Goal: Task Accomplishment & Management: Use online tool/utility

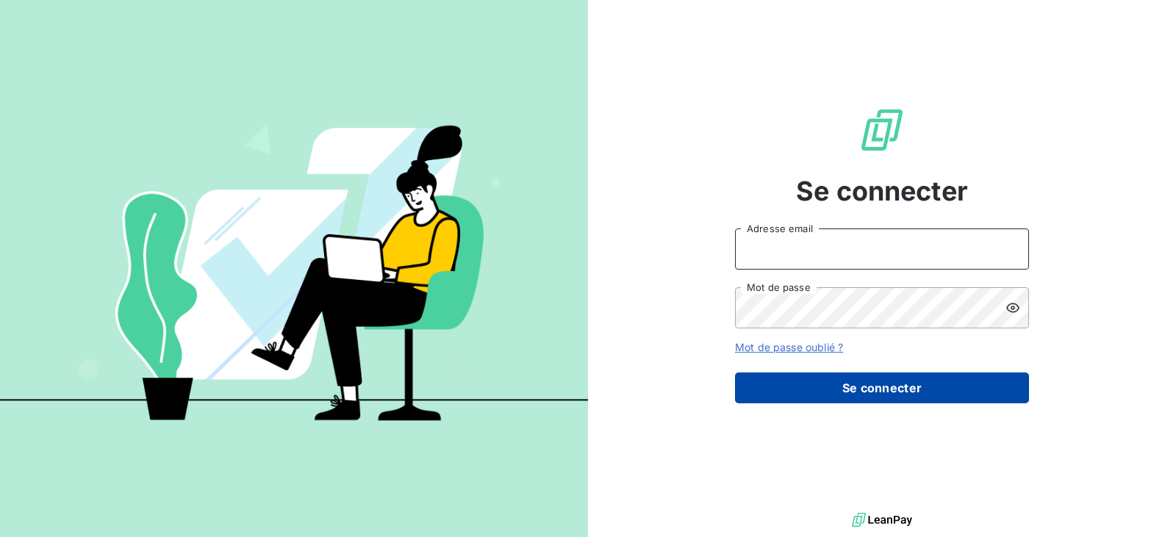
type input "[EMAIL_ADDRESS][DOMAIN_NAME]"
click at [845, 401] on button "Se connecter" at bounding box center [882, 388] width 294 height 31
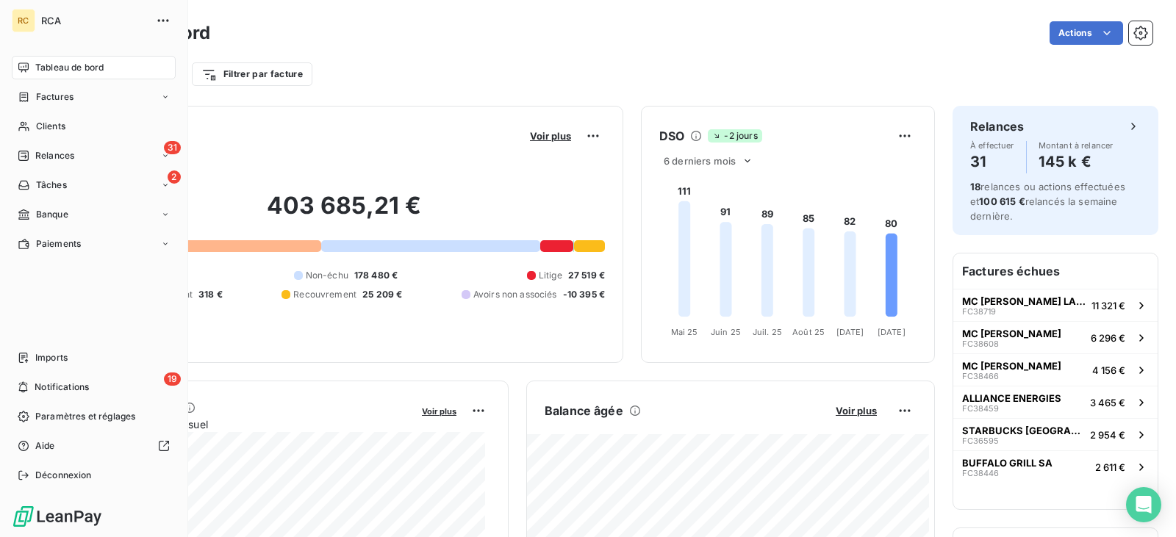
drag, startPoint x: 31, startPoint y: 125, endPoint x: 505, endPoint y: 111, distance: 474.4
click at [32, 125] on div "Clients" at bounding box center [94, 127] width 164 height 24
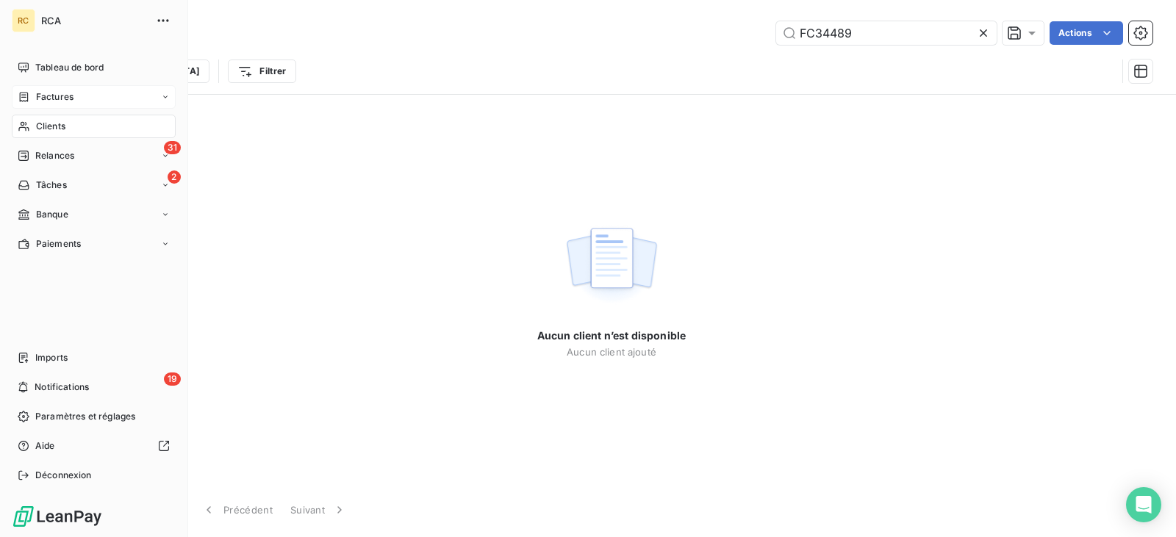
type input "FC34489"
click at [40, 99] on span "Factures" at bounding box center [54, 96] width 37 height 13
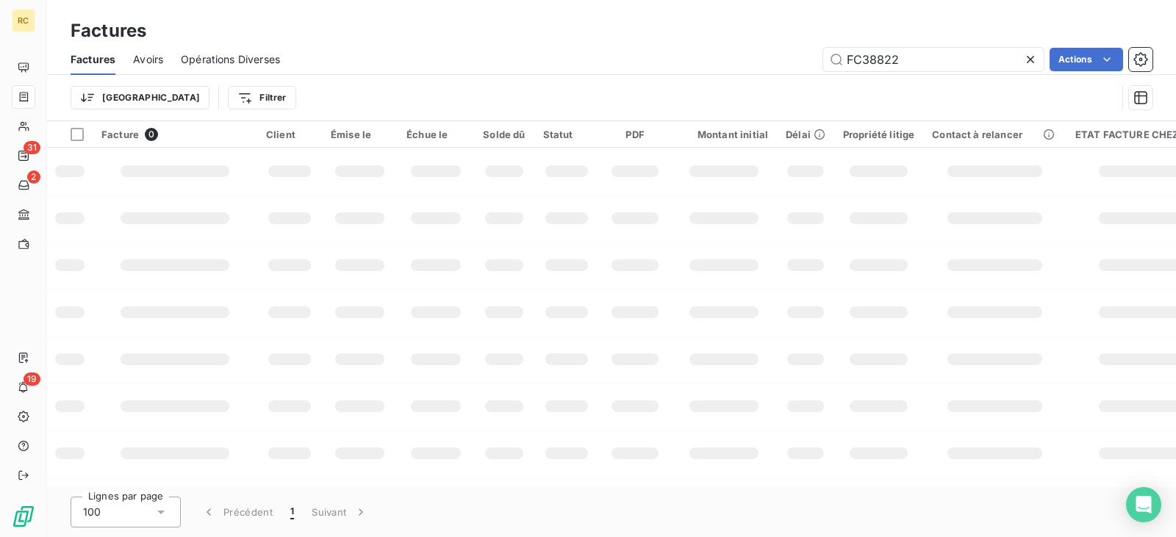
drag, startPoint x: 919, startPoint y: 56, endPoint x: 707, endPoint y: 51, distance: 211.8
click at [729, 54] on div "FC38822 Actions" at bounding box center [725, 60] width 855 height 24
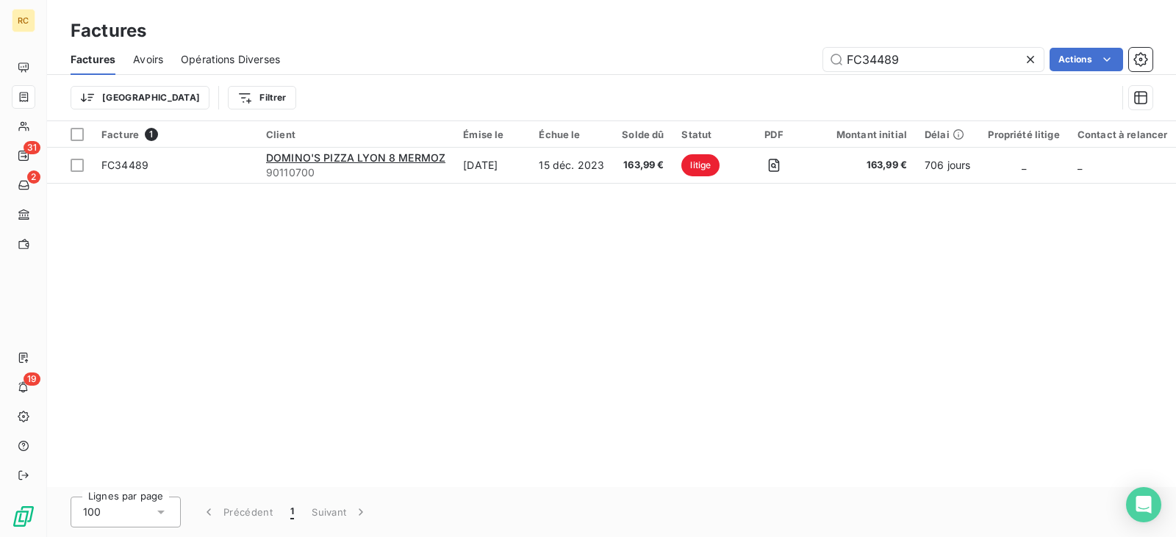
type input "FC34489"
click at [529, 185] on div "Facture 1 Client Émise le Échue le Solde dû Statut PDF Montant initial Délai Pr…" at bounding box center [611, 304] width 1129 height 366
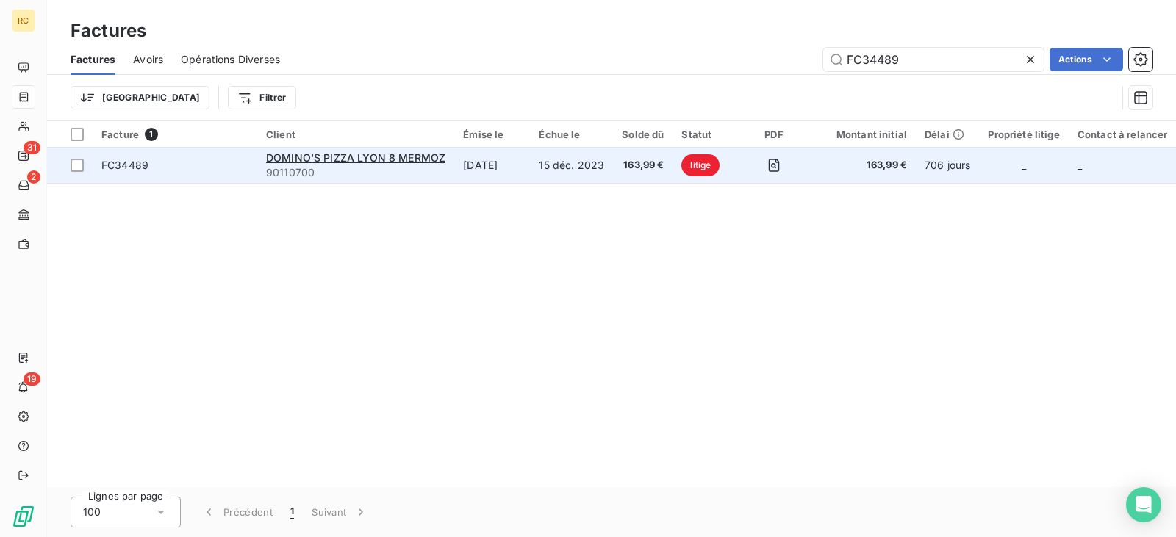
click at [541, 160] on td "15 déc. 2023" at bounding box center [571, 165] width 83 height 35
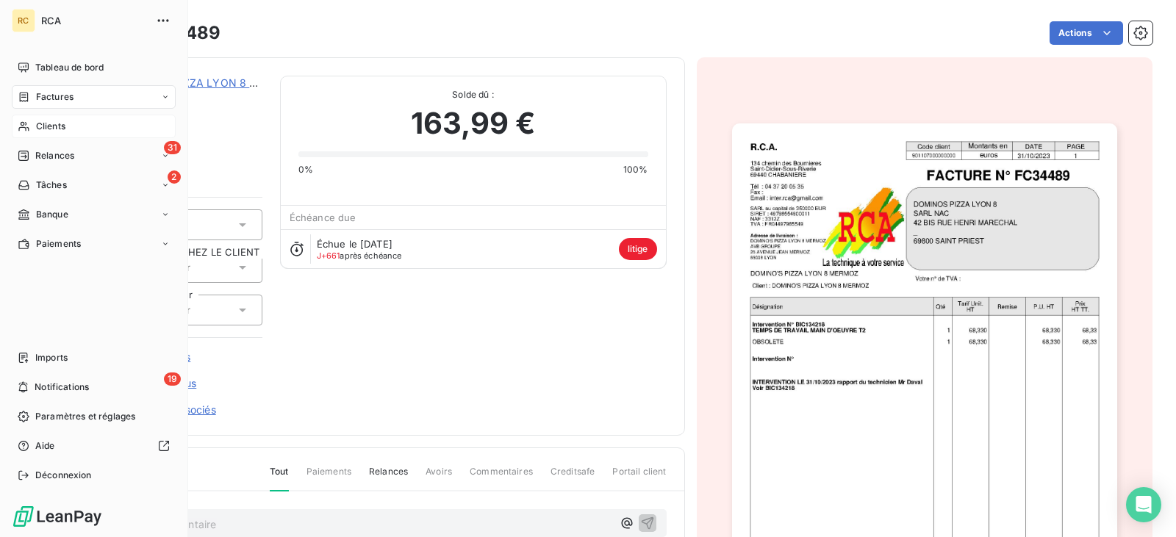
drag, startPoint x: 68, startPoint y: 122, endPoint x: 99, endPoint y: 120, distance: 31.0
click at [70, 122] on div "Clients" at bounding box center [94, 127] width 164 height 24
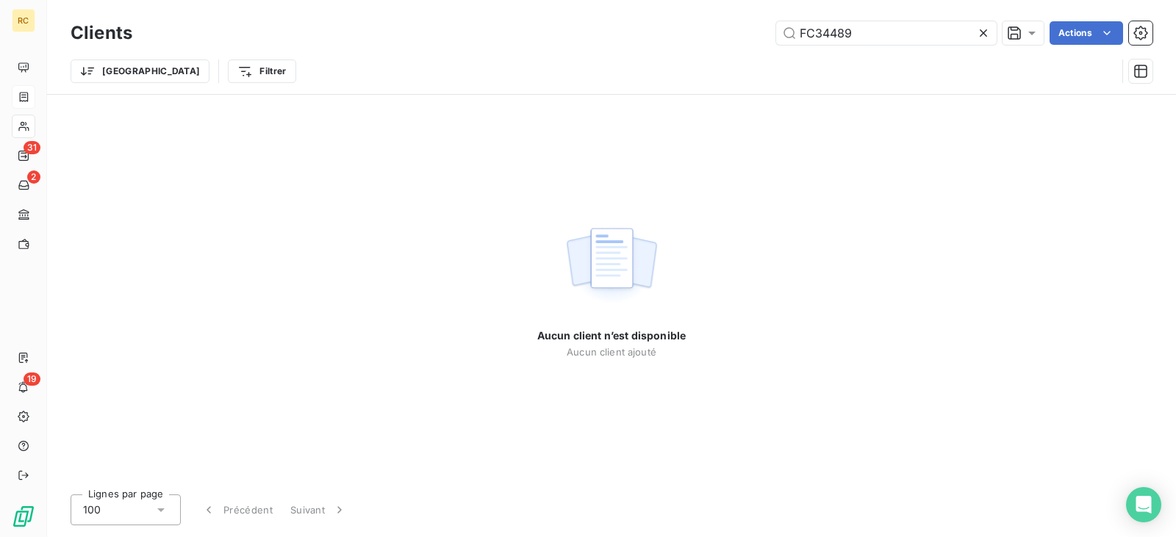
drag, startPoint x: 868, startPoint y: 29, endPoint x: 557, endPoint y: 35, distance: 311.0
click at [607, 35] on div "FC34489 Actions" at bounding box center [651, 33] width 1003 height 24
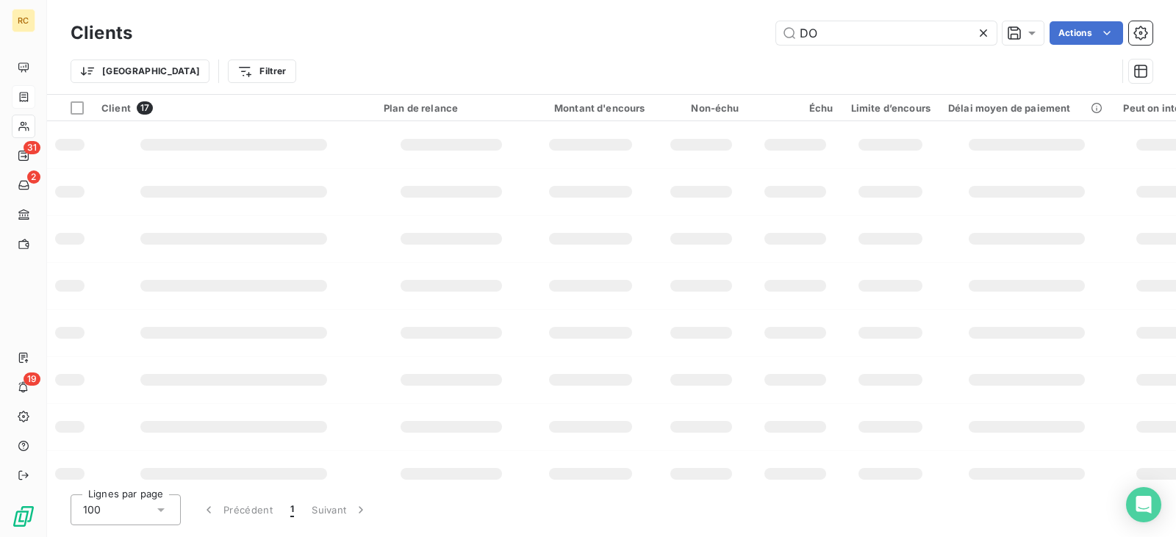
type input "D"
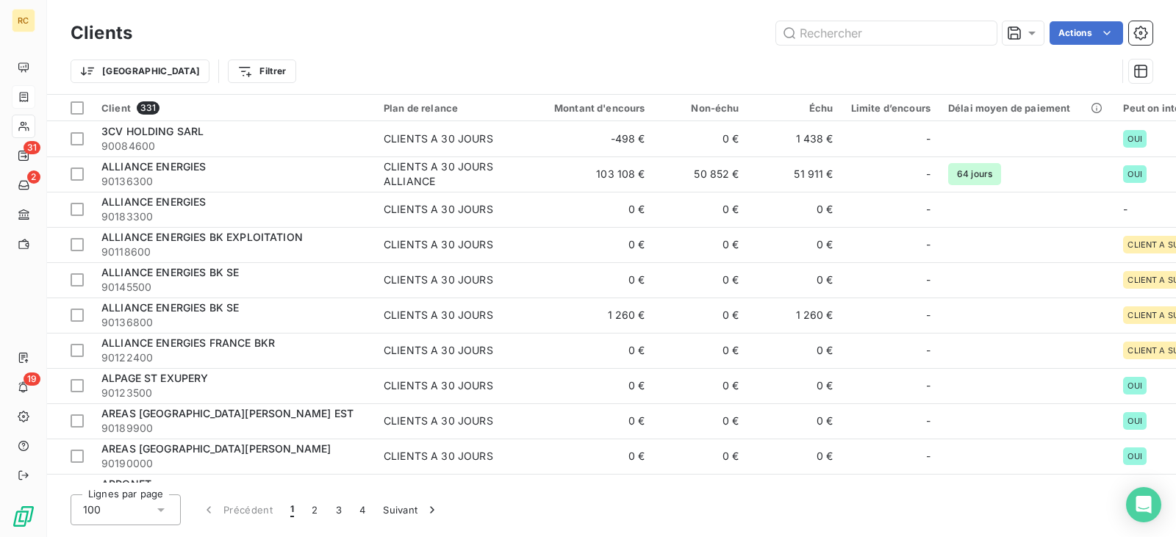
type input "8"
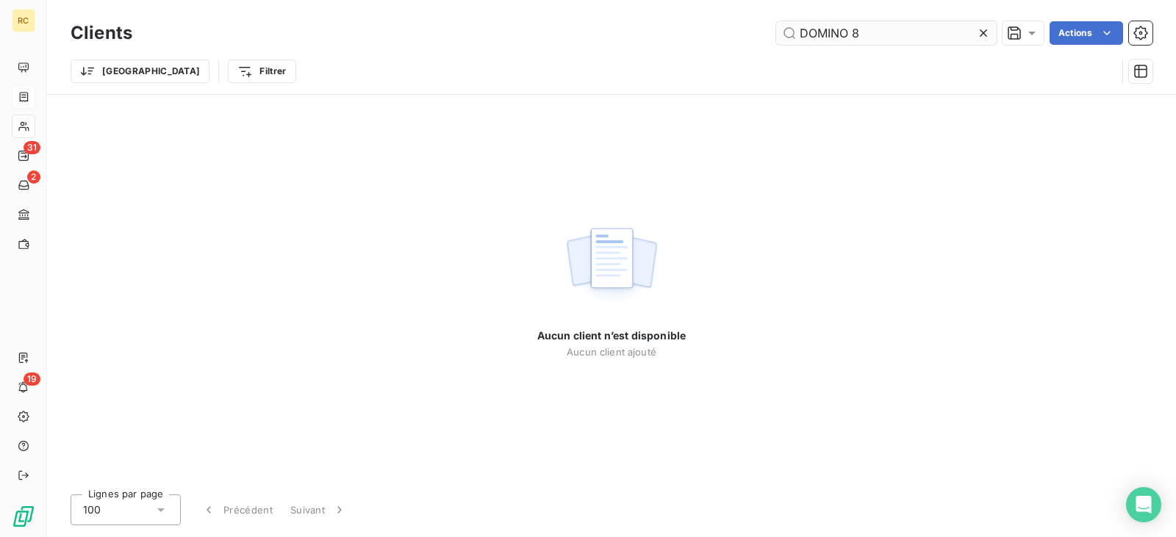
click at [872, 35] on input "DOMINO 8" at bounding box center [886, 33] width 221 height 24
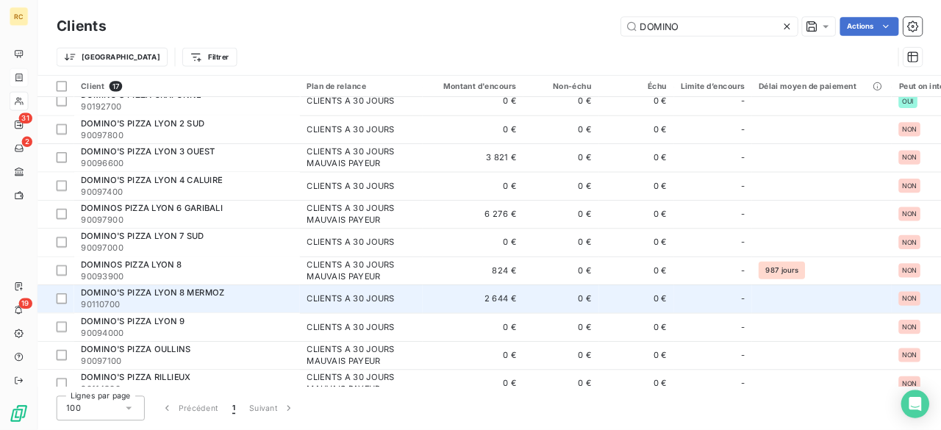
scroll to position [74, 0]
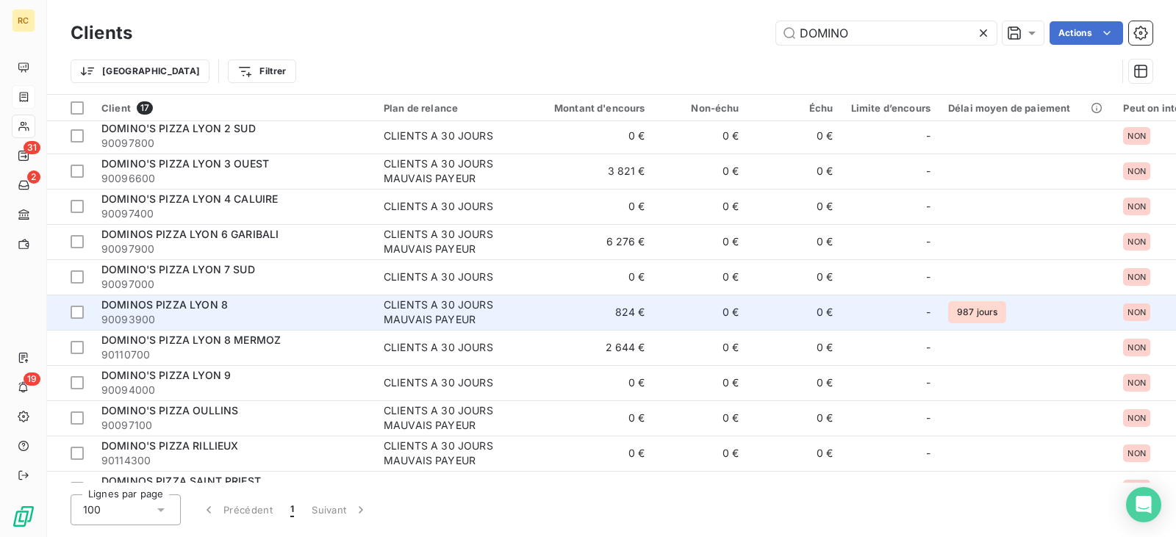
type input "DOMINO"
click at [270, 304] on div "DOMINOS PIZZA LYON 8" at bounding box center [233, 305] width 265 height 15
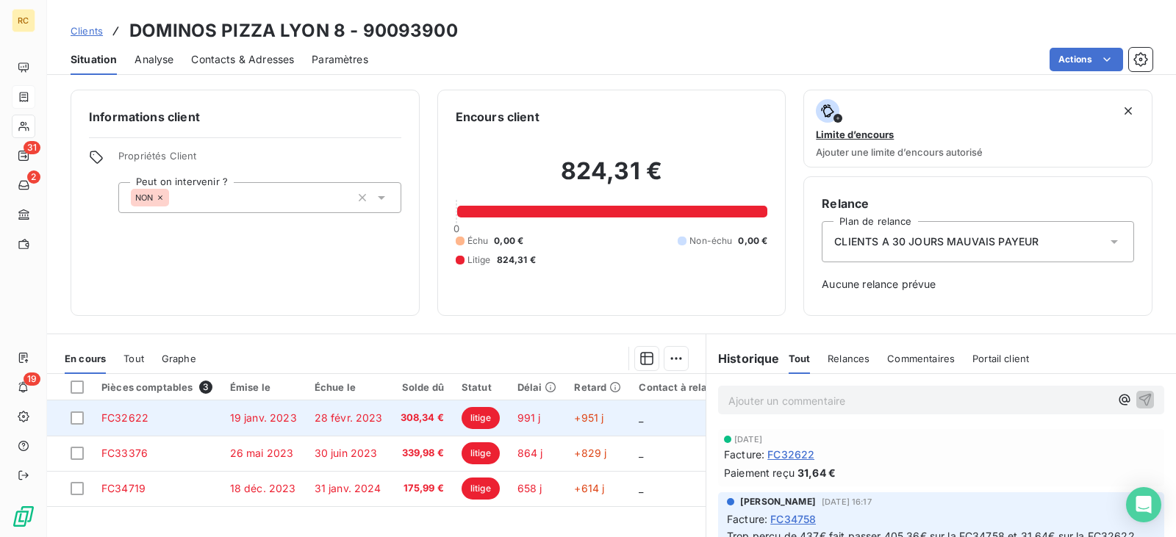
click at [325, 425] on td "28 févr. 2023" at bounding box center [349, 418] width 86 height 35
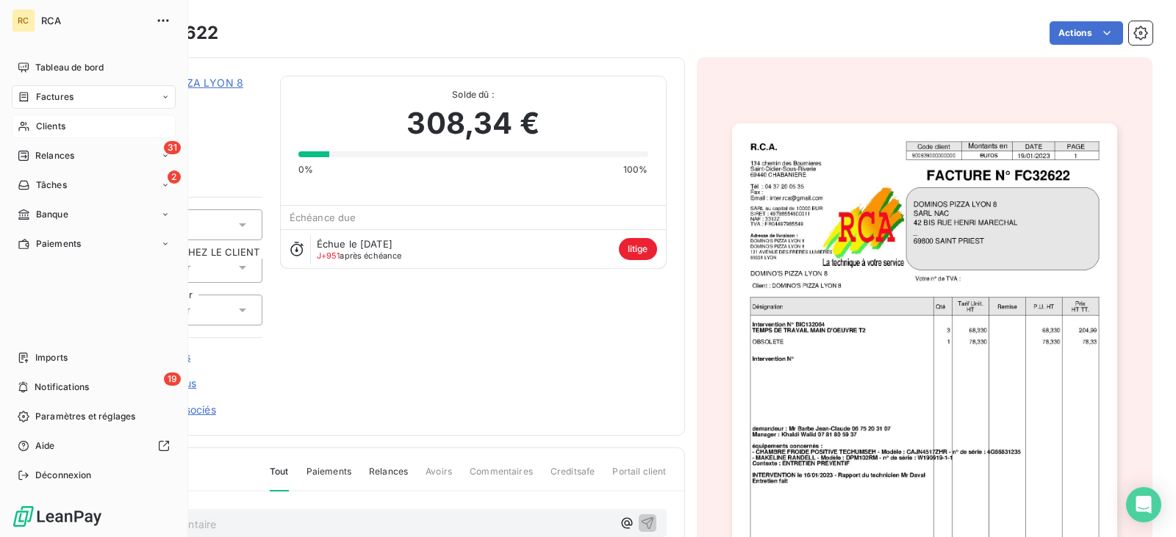
click at [71, 133] on div "Clients" at bounding box center [94, 127] width 164 height 24
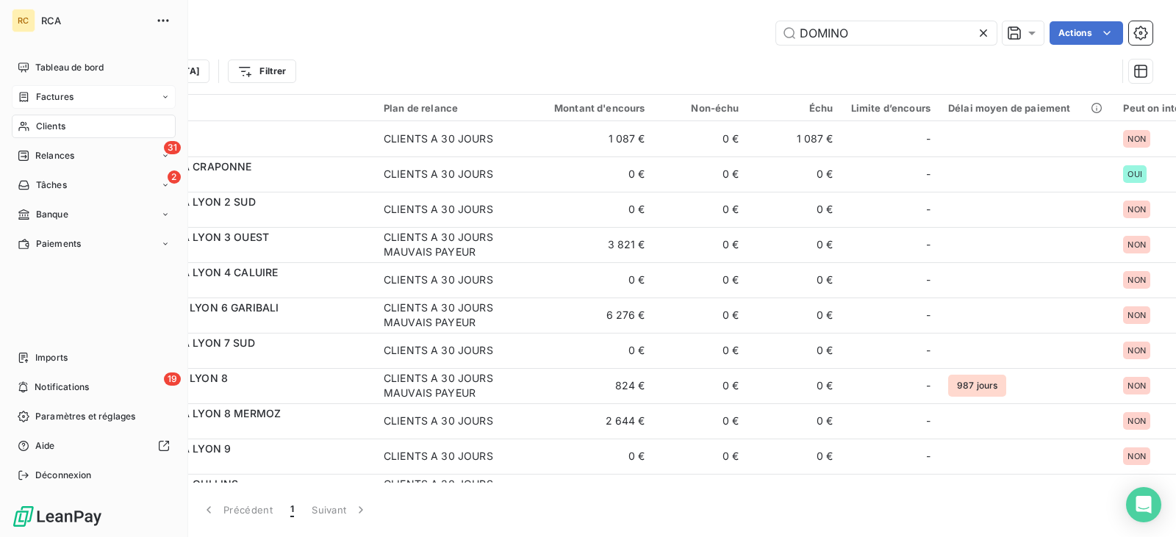
click at [49, 99] on span "Factures" at bounding box center [54, 96] width 37 height 13
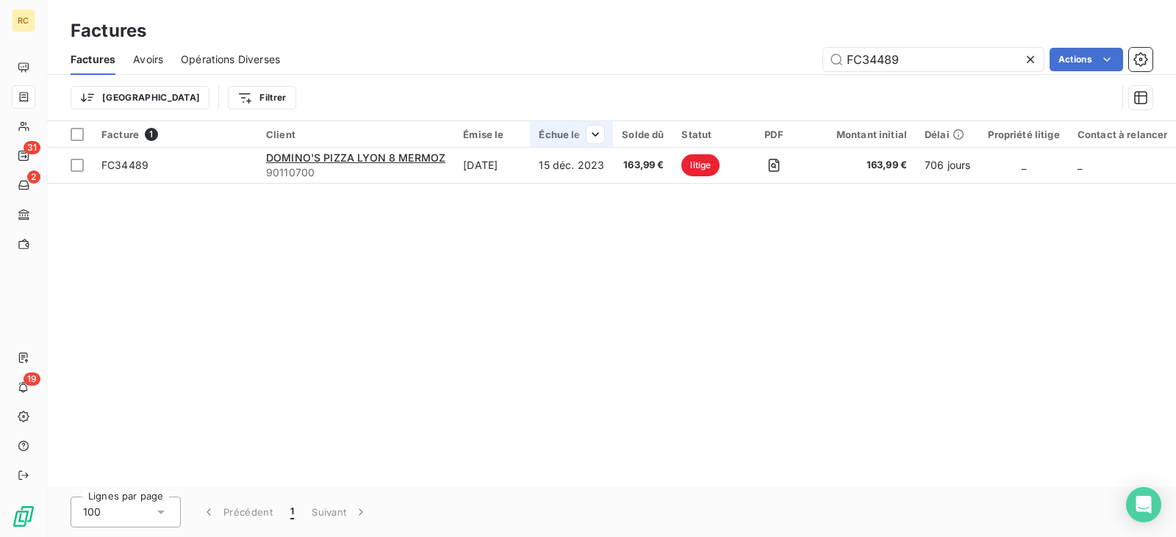
click at [573, 146] on th "Échue le" at bounding box center [571, 134] width 83 height 26
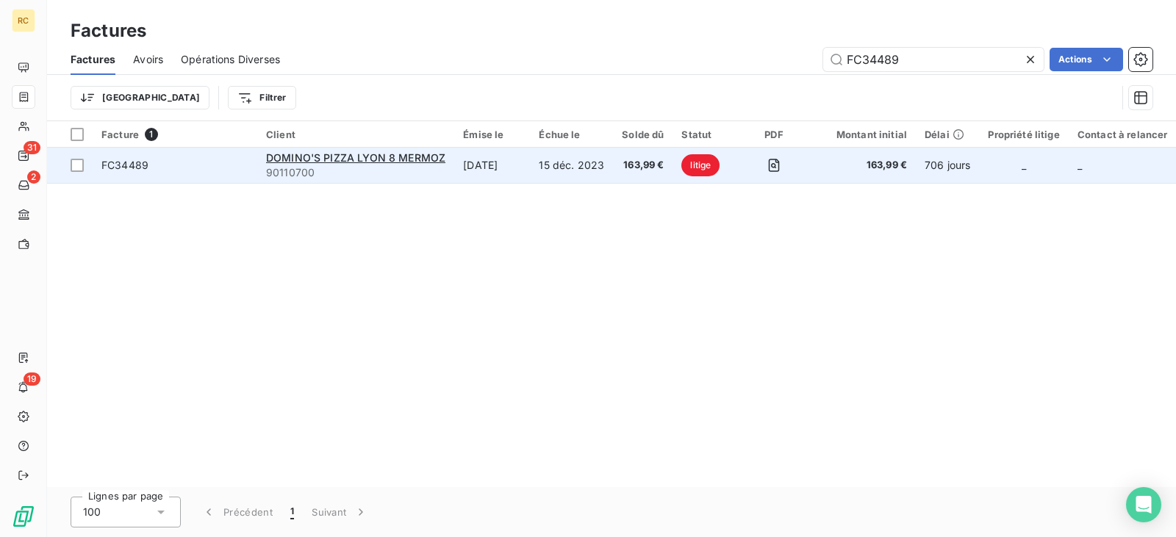
click at [554, 165] on td "15 déc. 2023" at bounding box center [571, 165] width 83 height 35
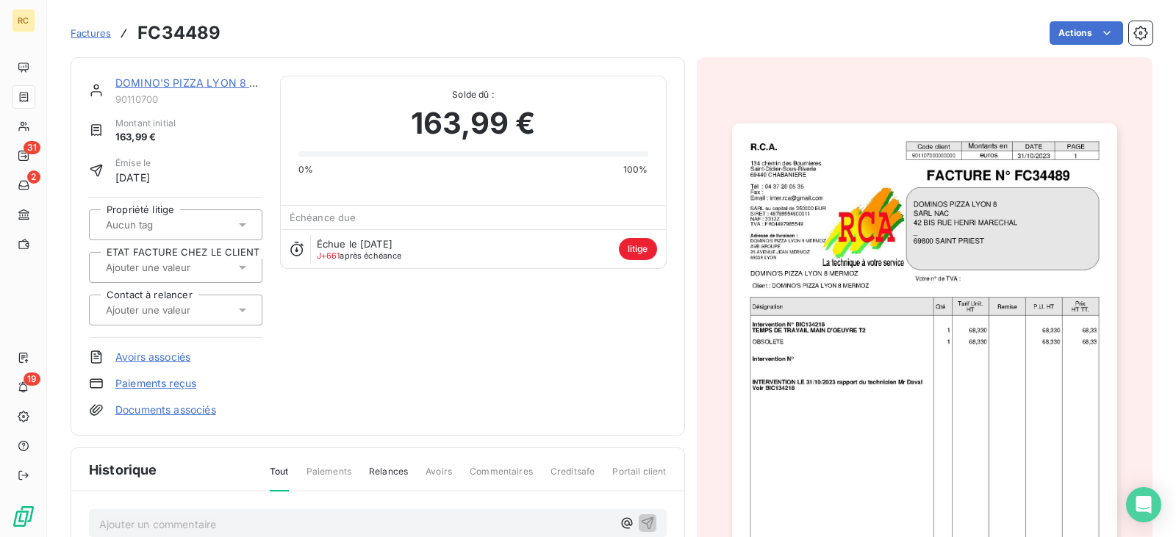
click at [166, 81] on link "DOMINO'S PIZZA LYON 8 MERMOZ" at bounding box center [205, 82] width 181 height 12
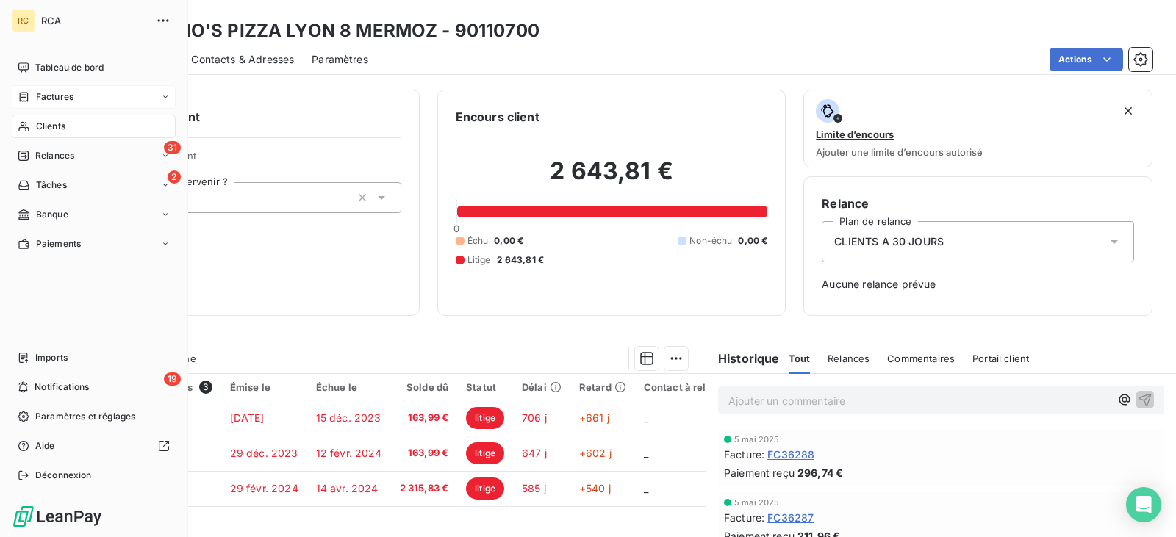
drag, startPoint x: 29, startPoint y: 91, endPoint x: 40, endPoint y: 91, distance: 10.3
click at [29, 91] on icon at bounding box center [24, 97] width 12 height 12
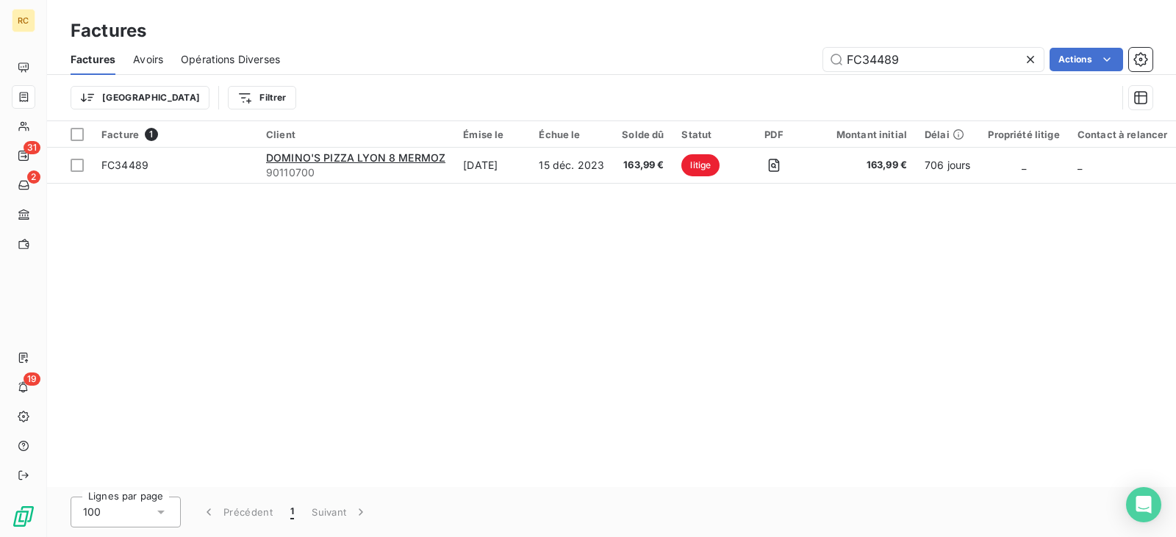
drag, startPoint x: 919, startPoint y: 60, endPoint x: 788, endPoint y: 82, distance: 132.8
click at [793, 76] on div "Factures Avoirs Opérations Diverses FC34489 Actions Trier Filtrer" at bounding box center [611, 82] width 1129 height 76
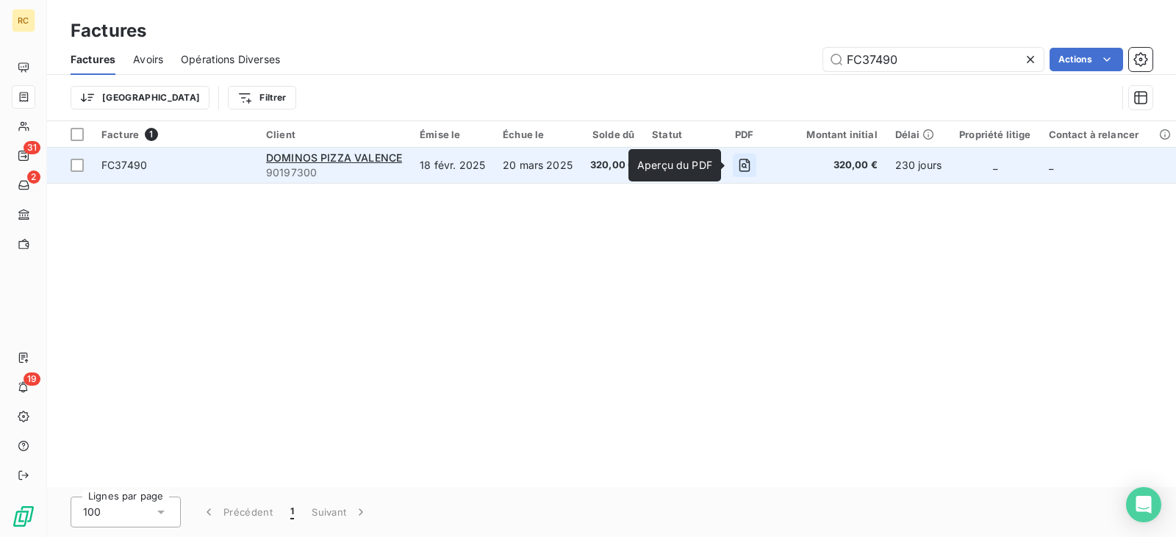
click at [738, 163] on icon "button" at bounding box center [744, 165] width 15 height 15
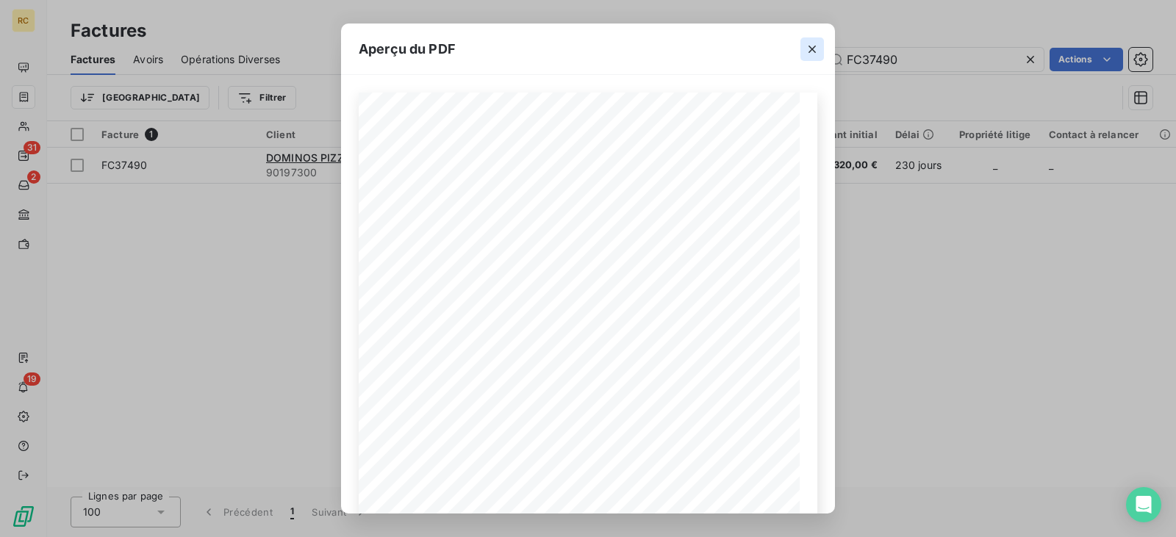
click at [815, 44] on icon "button" at bounding box center [812, 49] width 15 height 15
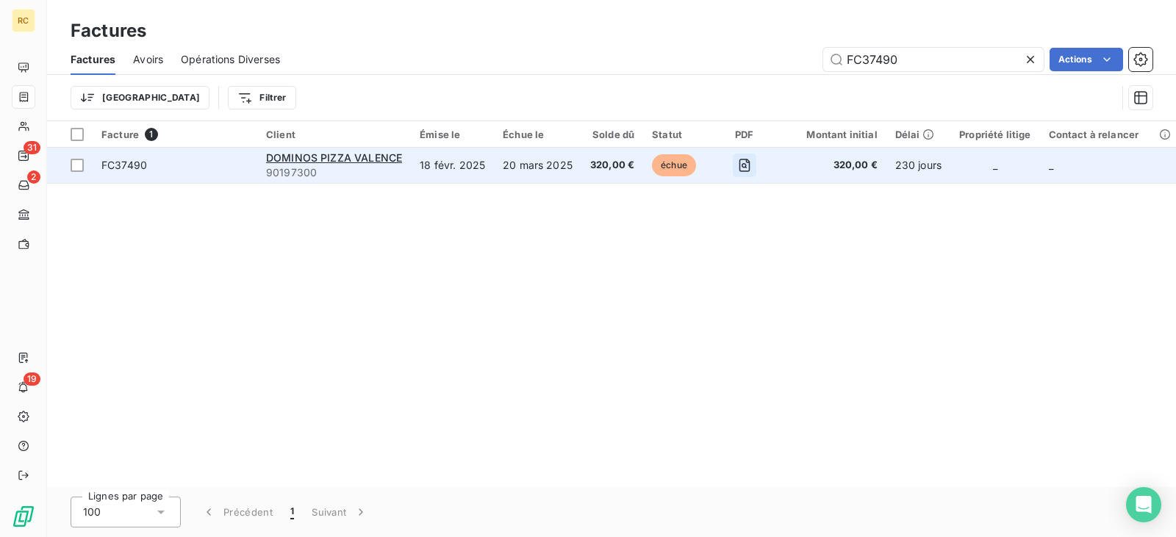
click at [751, 162] on button "button" at bounding box center [745, 166] width 24 height 24
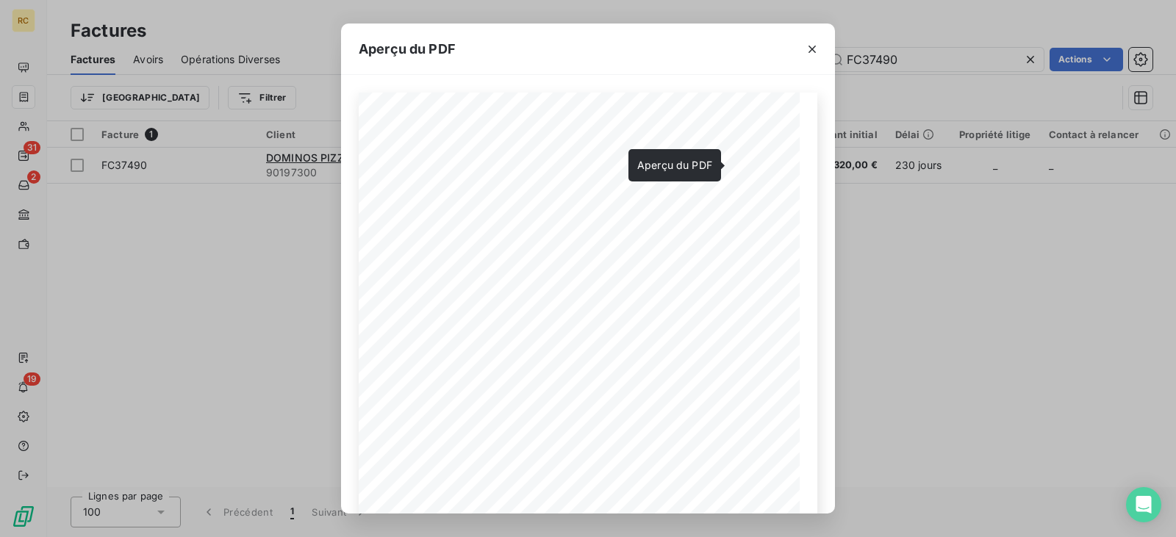
click at [858, 218] on div "Aperçu du PDF R.C.A. Code client Montants en DATE PAGE 901973000000000 euros [D…" at bounding box center [588, 268] width 1176 height 537
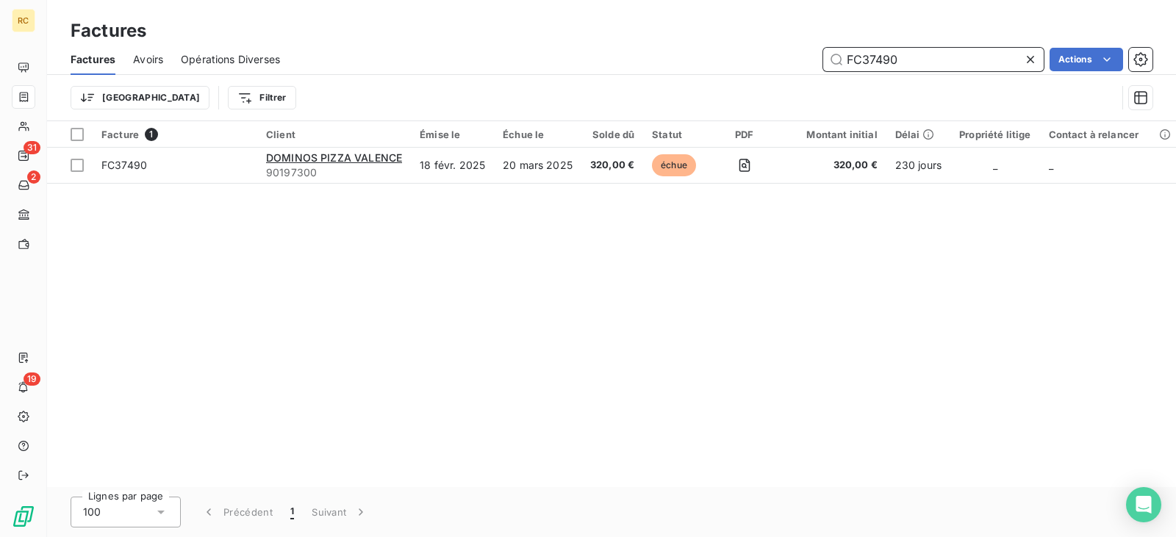
drag, startPoint x: 893, startPoint y: 62, endPoint x: 735, endPoint y: 67, distance: 158.1
click at [748, 67] on div "FC37490 Actions" at bounding box center [725, 60] width 855 height 24
paste input "6177"
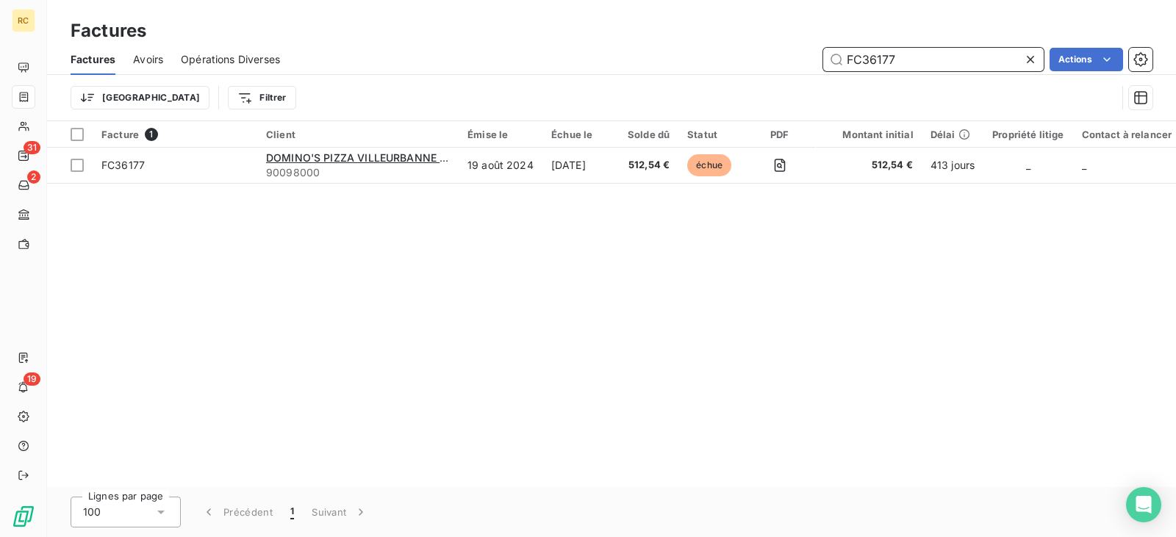
type input "FC36177"
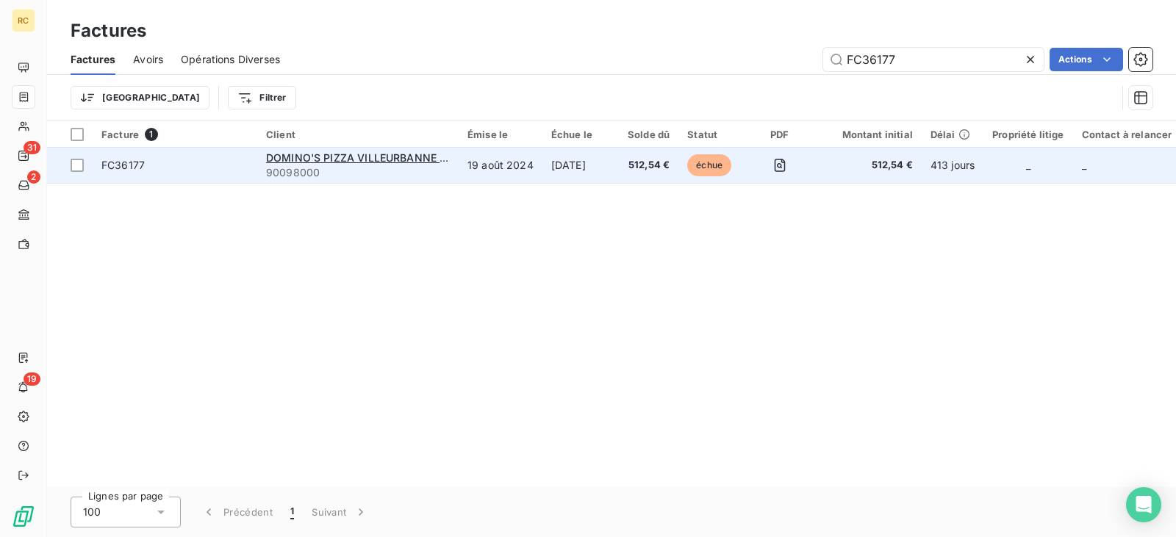
click at [531, 164] on td "19 août 2024" at bounding box center [501, 165] width 84 height 35
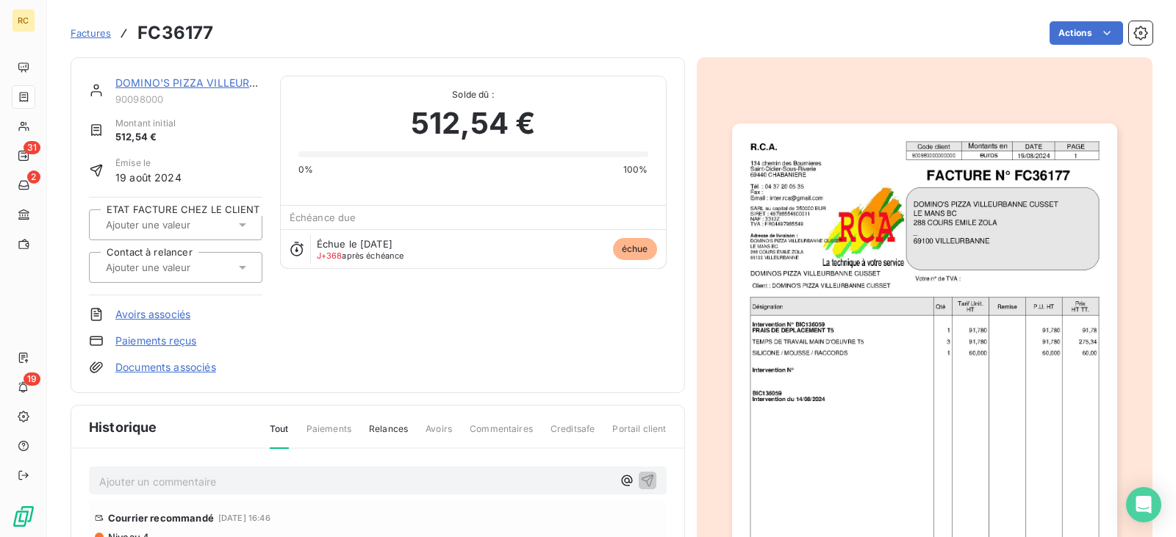
click at [936, 238] on img "button" at bounding box center [924, 396] width 385 height 545
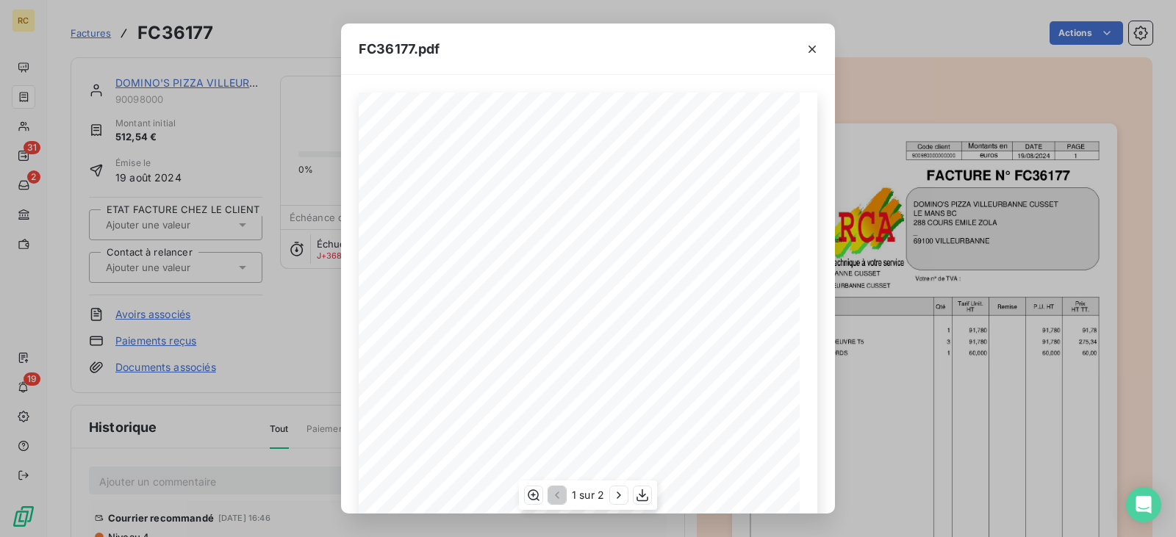
click at [593, 211] on span "288 COURS [PERSON_NAME]" at bounding box center [632, 207] width 113 height 8
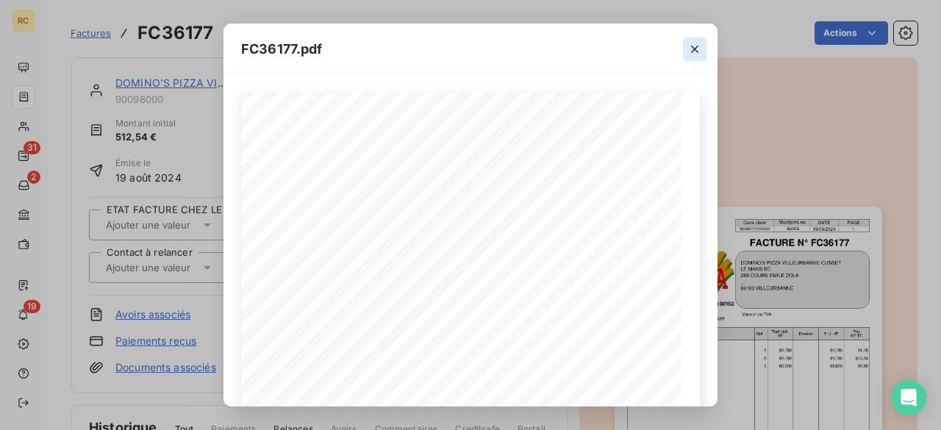
click at [694, 50] on icon "button" at bounding box center [694, 49] width 15 height 15
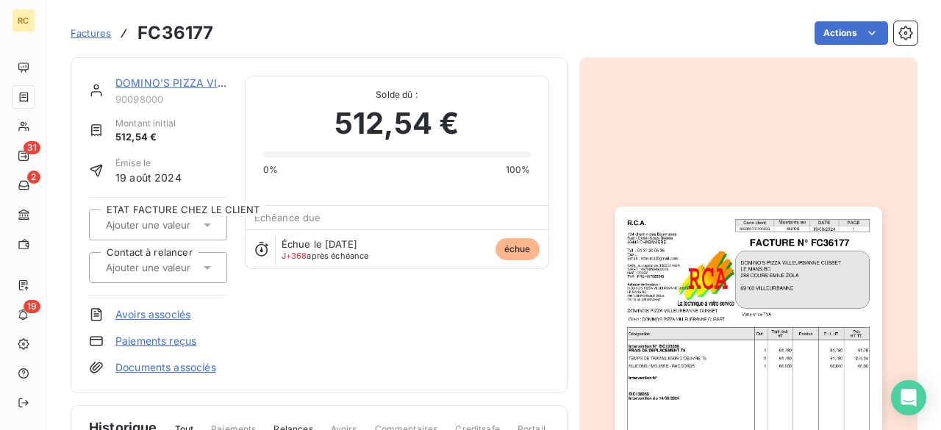
click at [132, 79] on link "DOMINO'S PIZZA VILLEURBANNE CUSSET" at bounding box center [222, 82] width 215 height 12
